Goal: Information Seeking & Learning: Learn about a topic

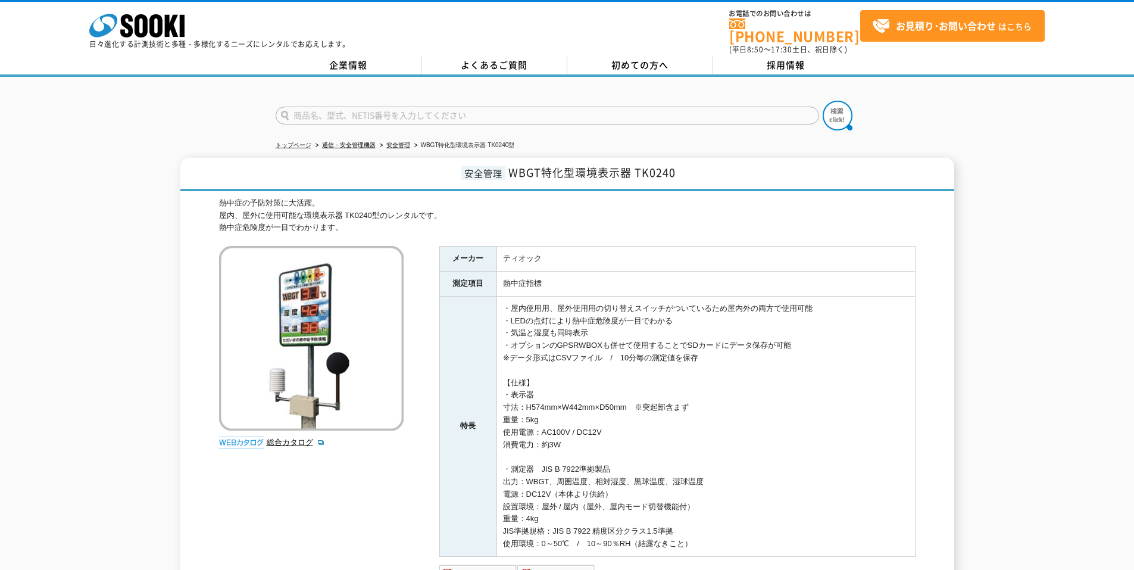
scroll to position [177, 0]
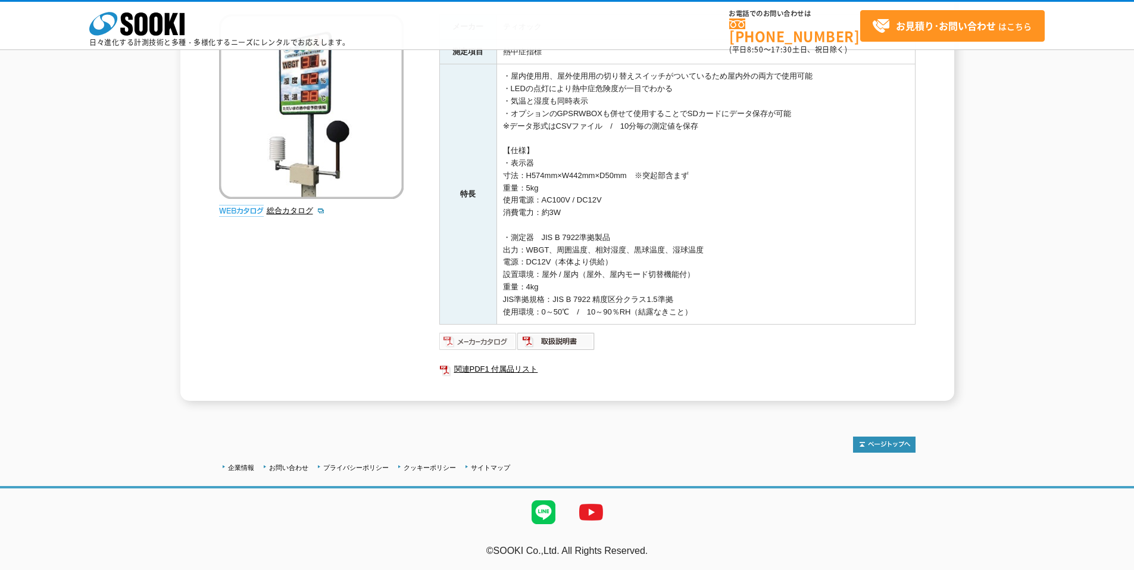
click at [481, 338] on img at bounding box center [478, 341] width 78 height 19
drag, startPoint x: 436, startPoint y: 249, endPoint x: 436, endPoint y: 241, distance: 7.8
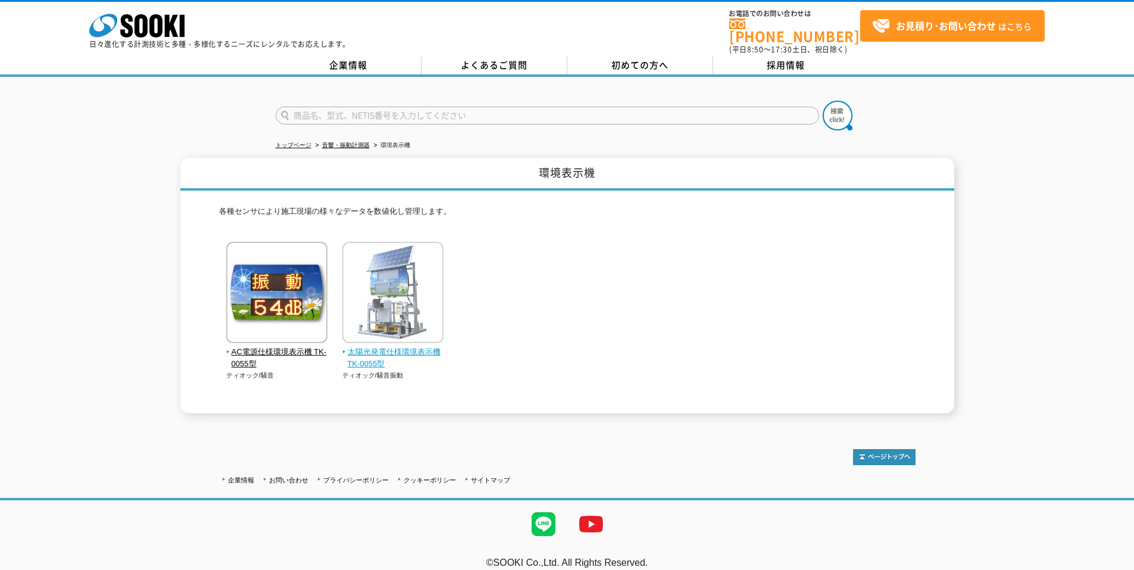
click at [383, 301] on img at bounding box center [392, 294] width 101 height 104
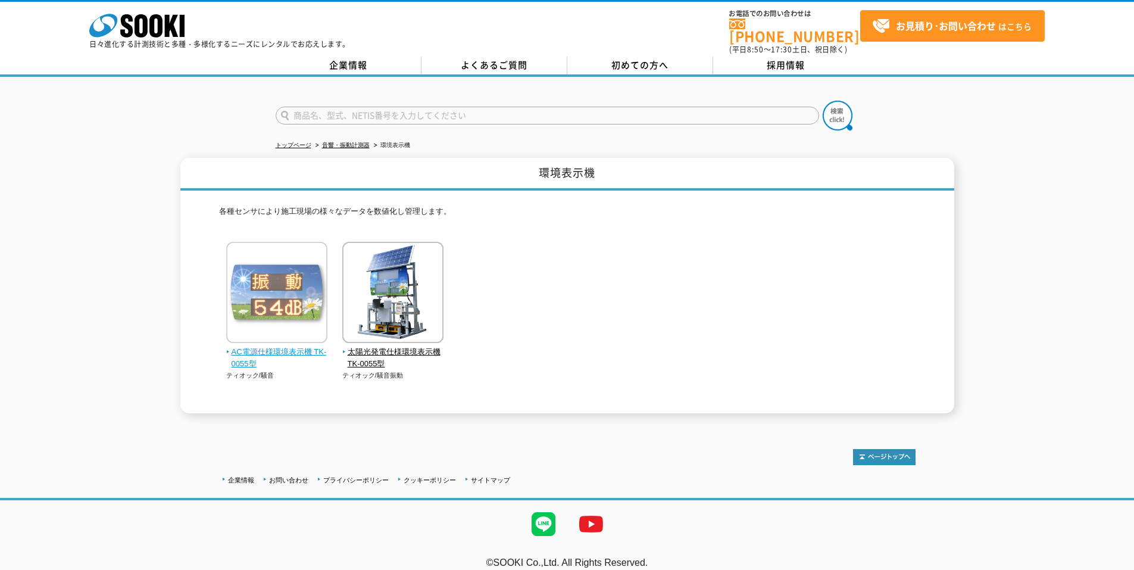
click at [320, 292] on img at bounding box center [276, 294] width 101 height 104
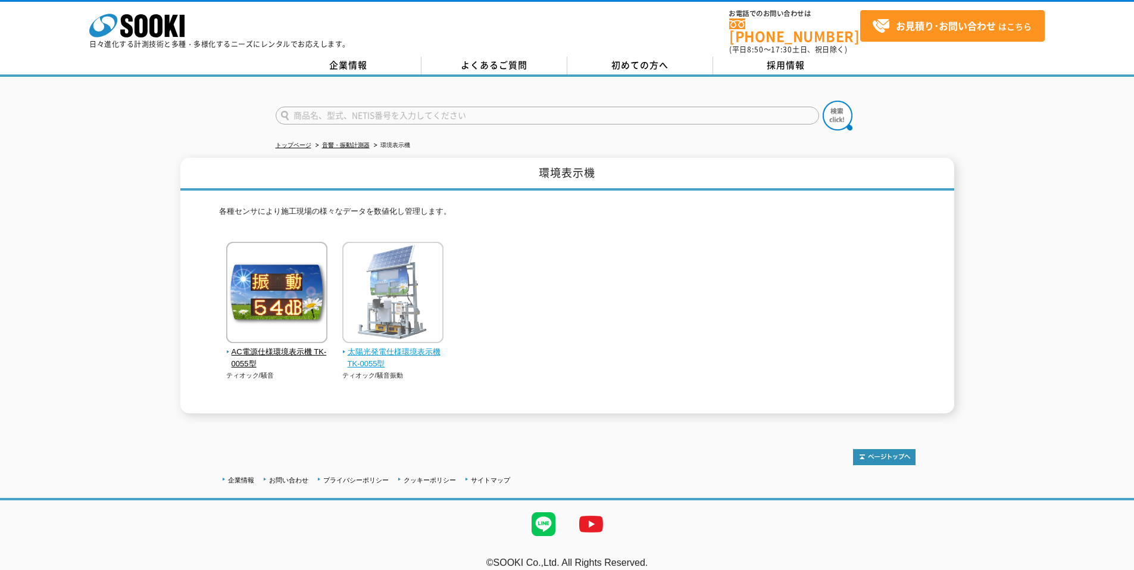
click at [391, 288] on img at bounding box center [392, 294] width 101 height 104
drag, startPoint x: 326, startPoint y: 155, endPoint x: 332, endPoint y: 152, distance: 6.7
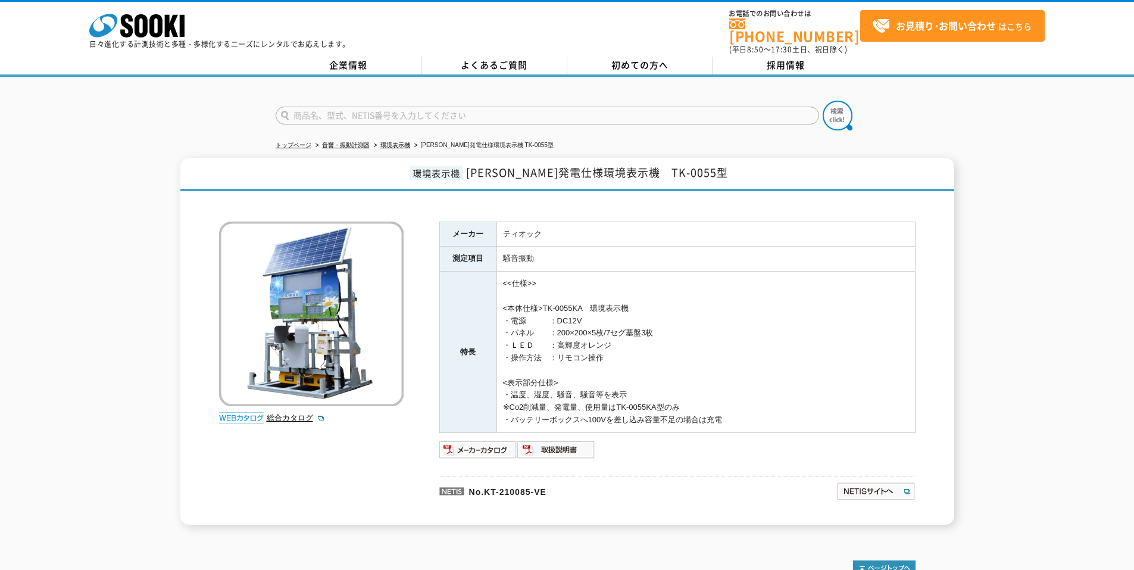
scroll to position [117, 0]
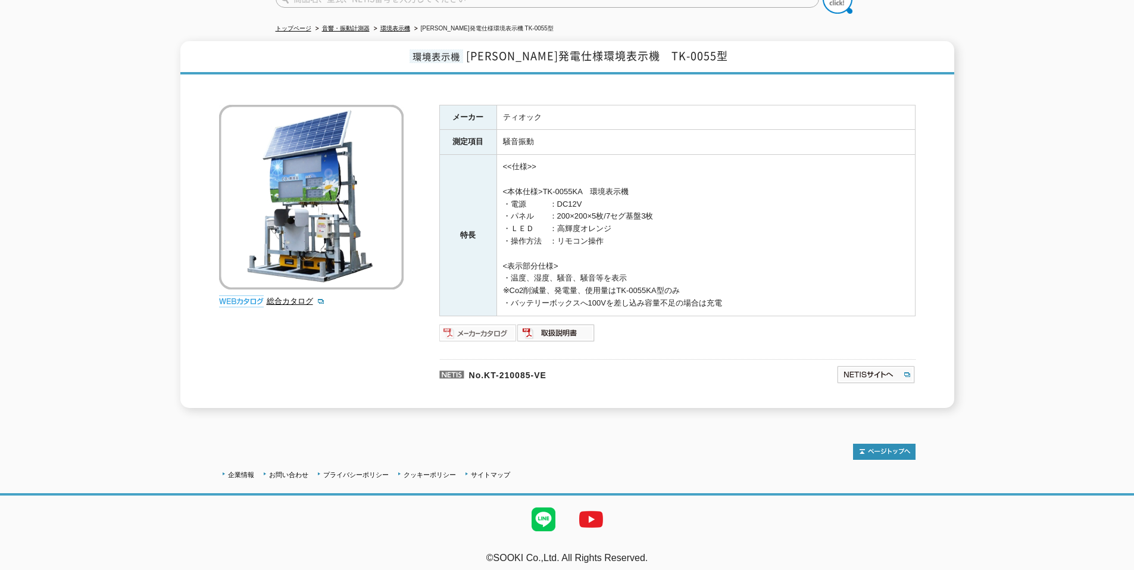
click at [461, 324] on img at bounding box center [478, 332] width 78 height 19
